Goal: Use online tool/utility: Utilize a website feature to perform a specific function

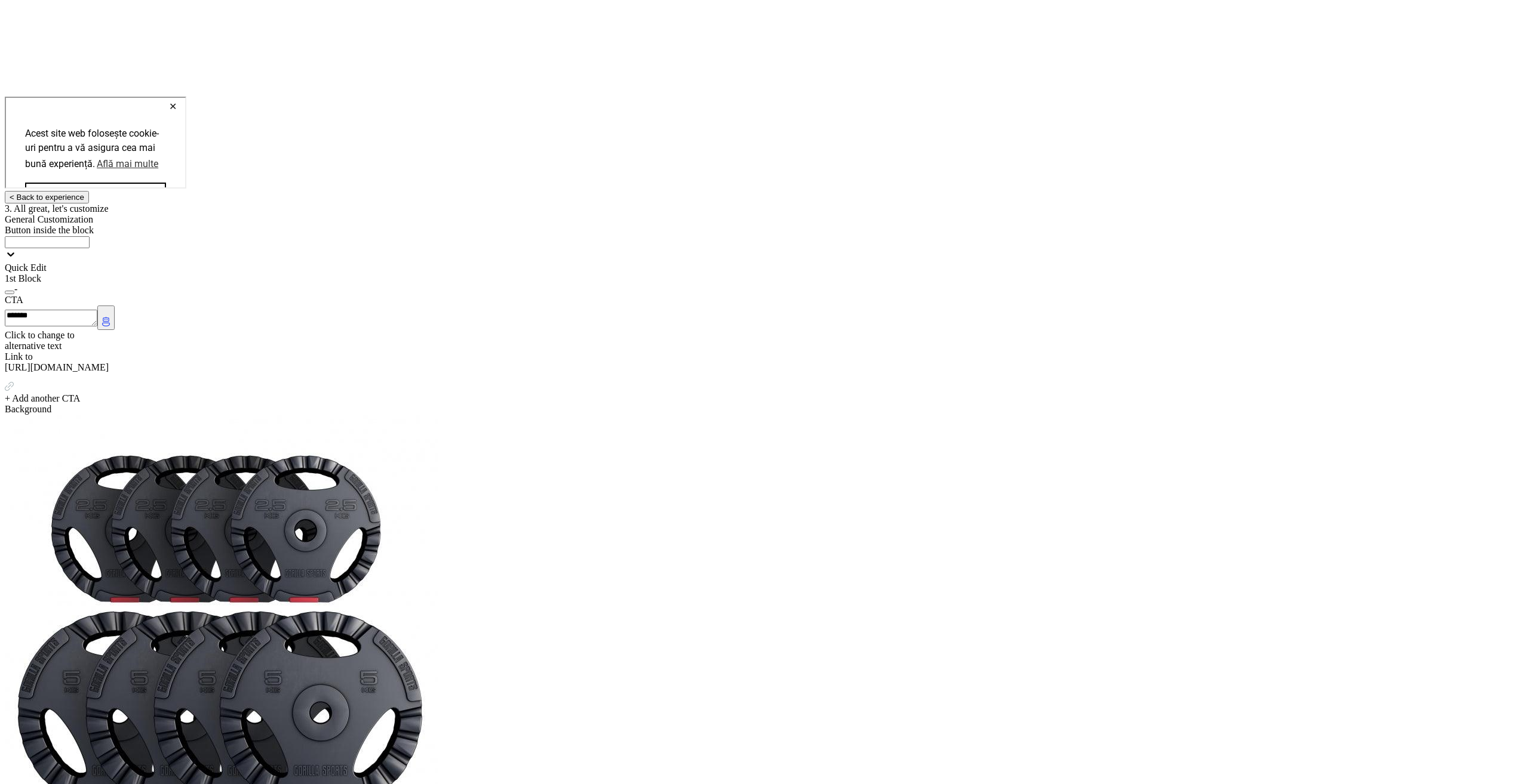
scroll to position [542, 0]
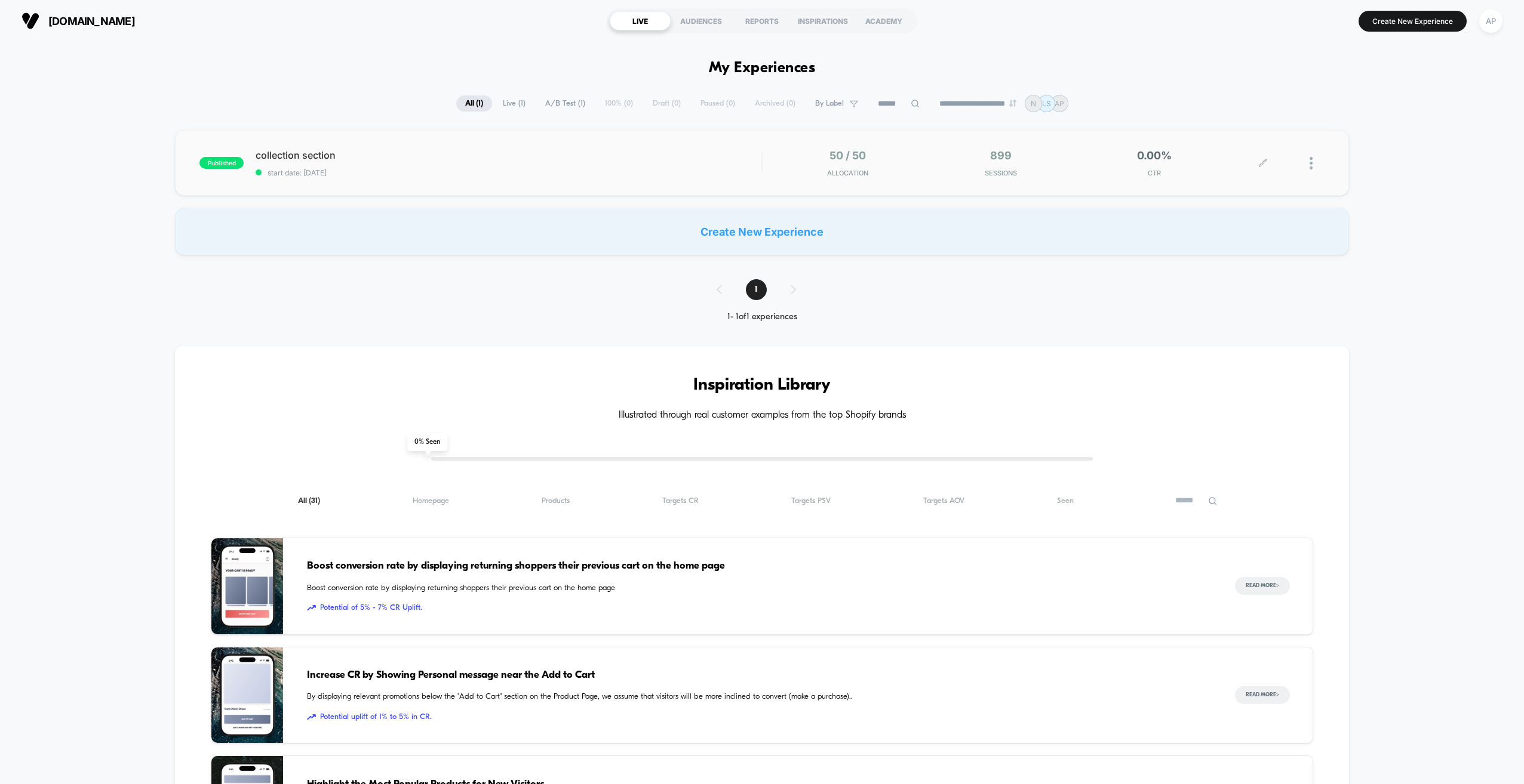
click at [1264, 163] on icon at bounding box center [1263, 163] width 9 height 9
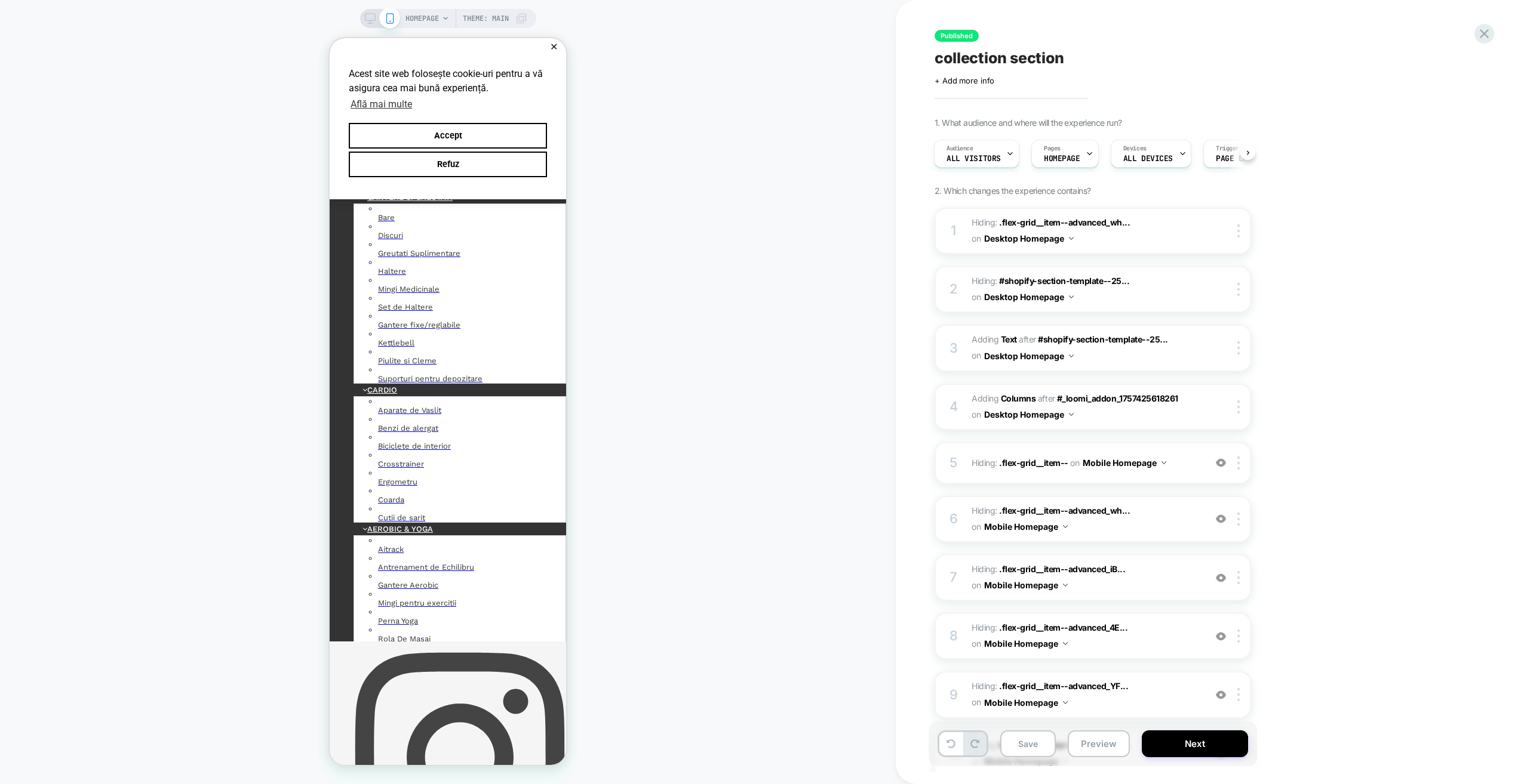
scroll to position [418, 0]
